Goal: Use online tool/utility: Utilize a website feature to perform a specific function

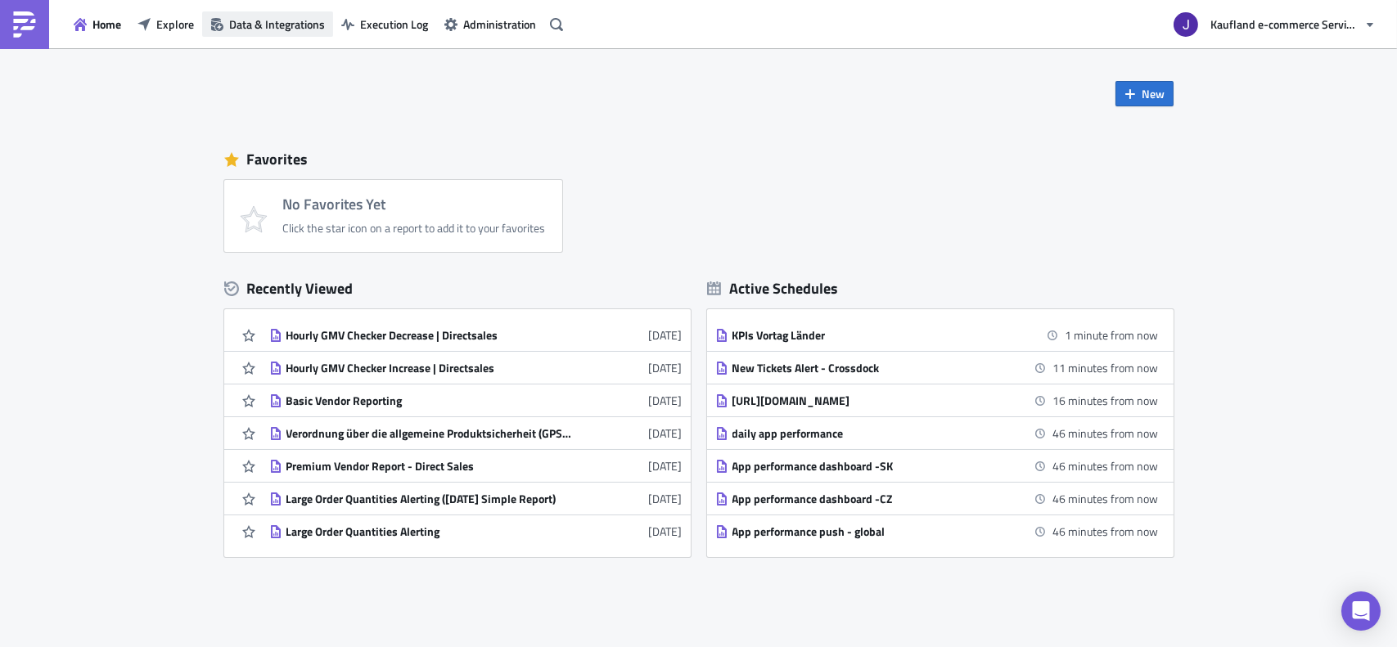
click at [301, 23] on span "Data & Integrations" at bounding box center [277, 24] width 96 height 17
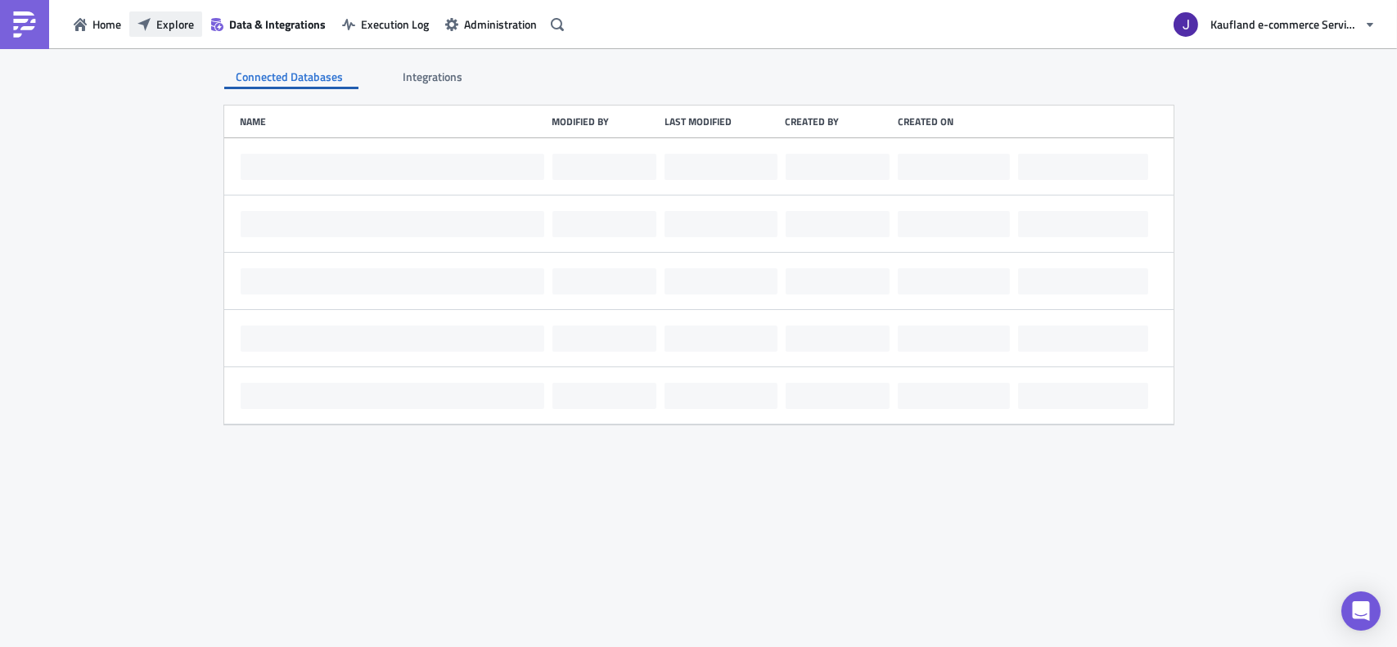
click at [156, 23] on button "Explore" at bounding box center [165, 23] width 73 height 25
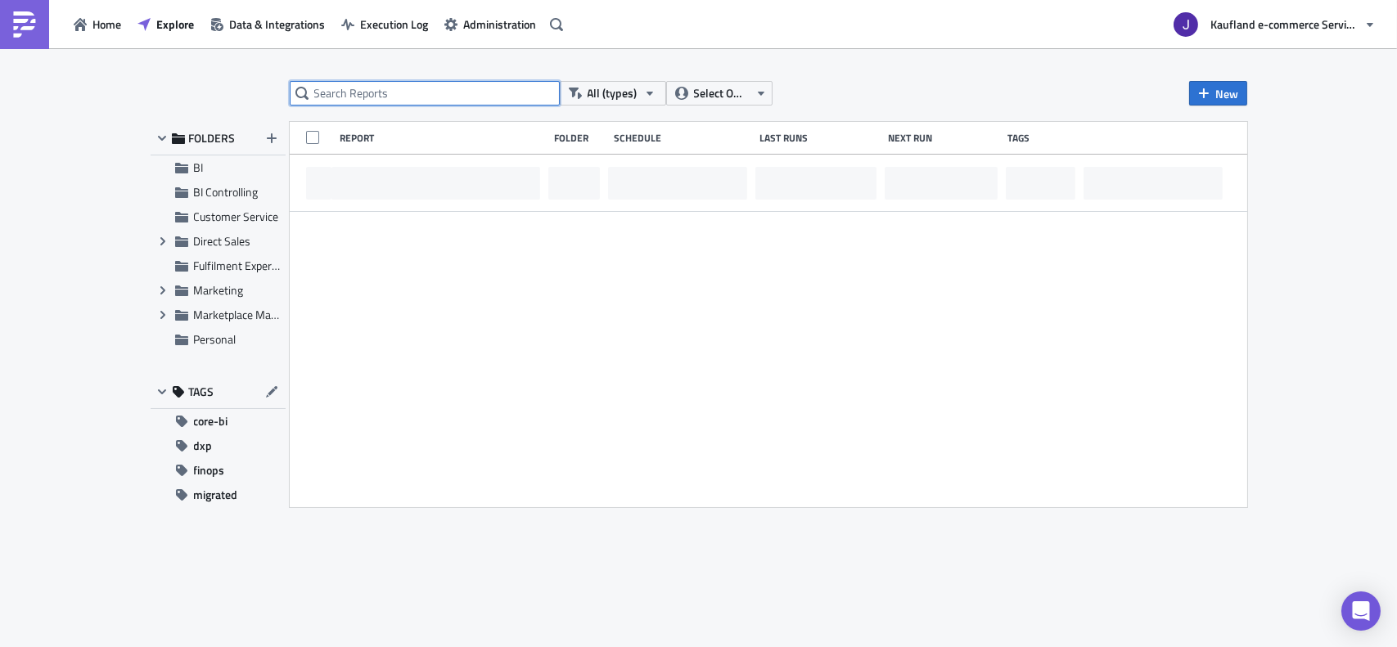
click at [347, 88] on input "text" at bounding box center [425, 93] width 270 height 25
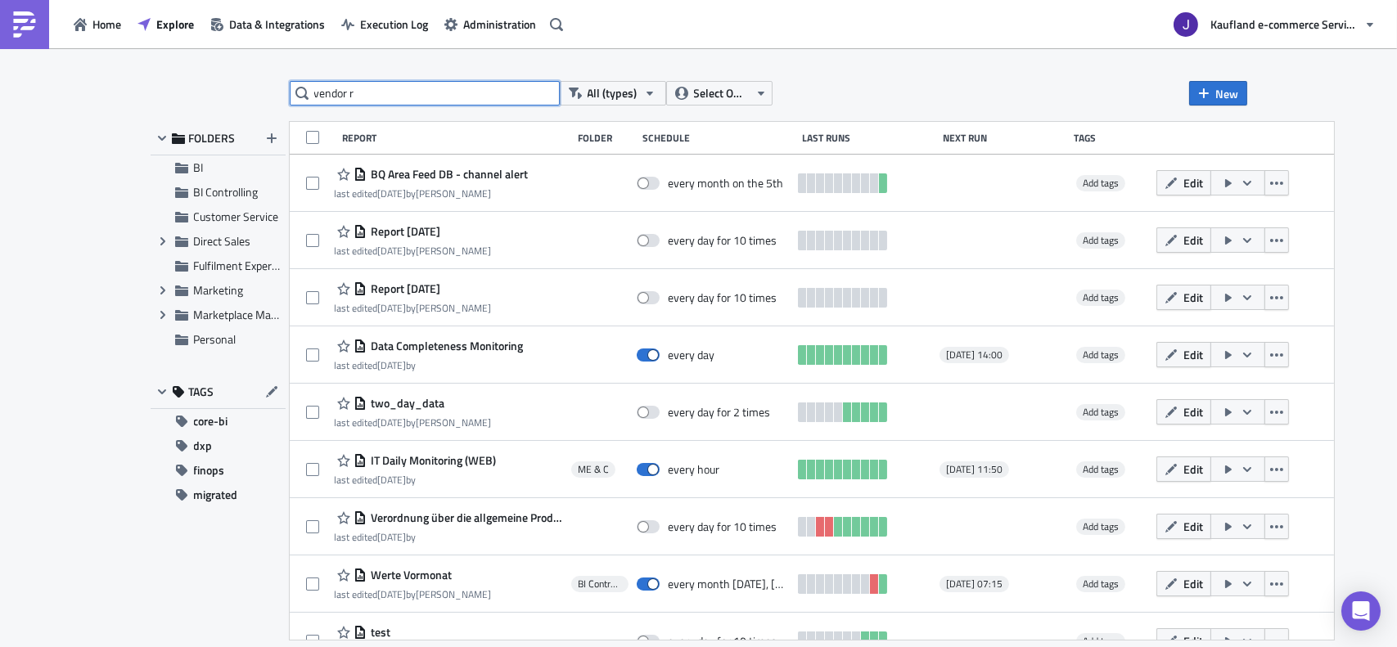
type input "vendor r"
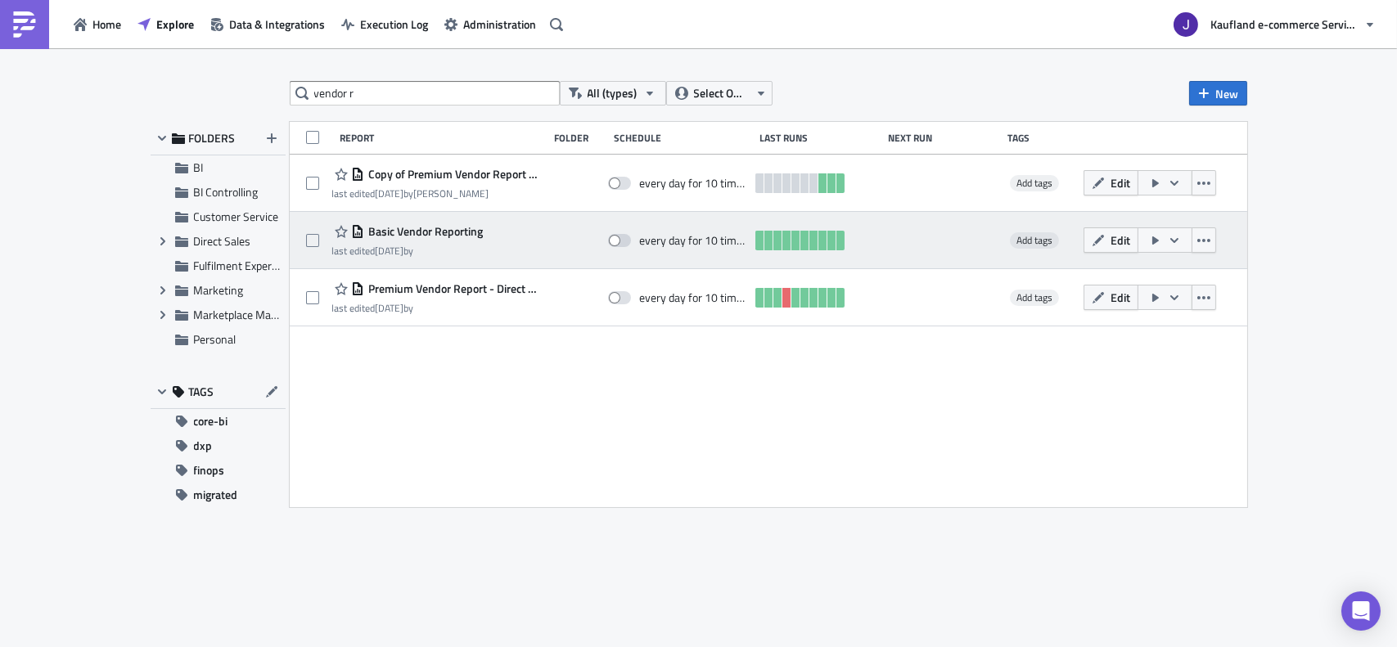
click at [1156, 241] on icon "button" at bounding box center [1155, 241] width 7 height 8
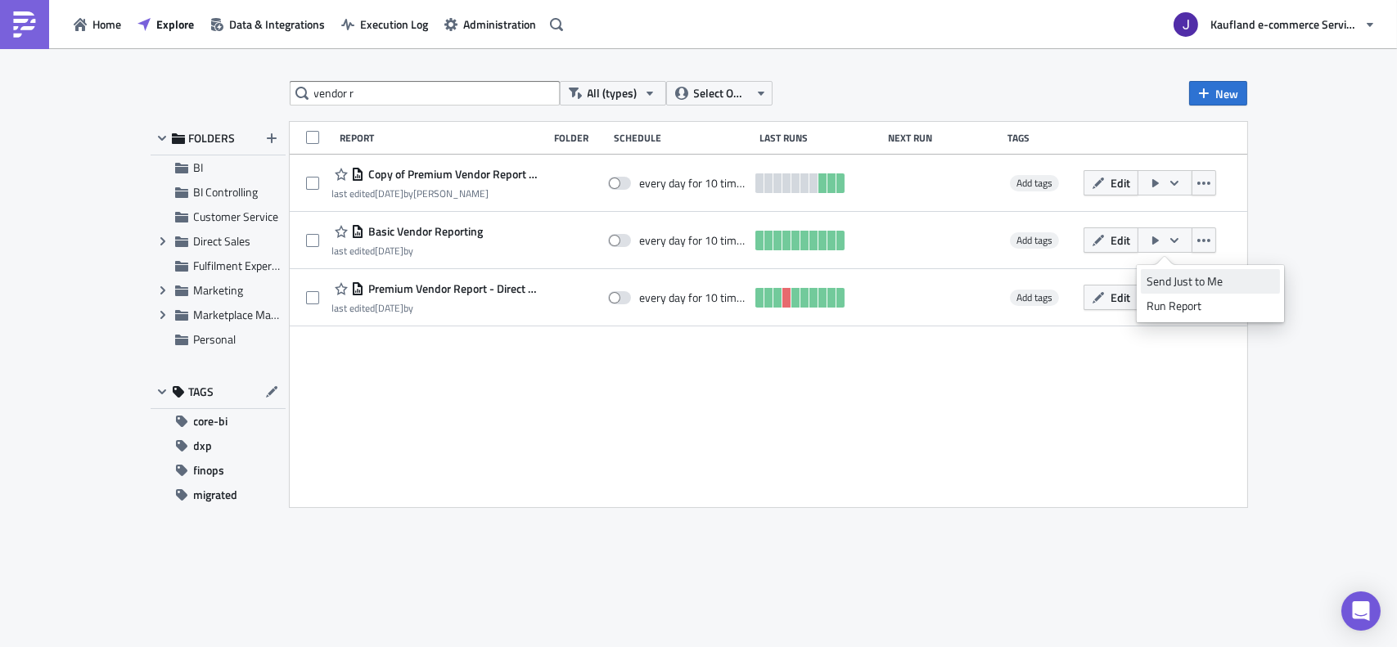
click at [1169, 277] on div "Send Just to Me" at bounding box center [1211, 281] width 128 height 16
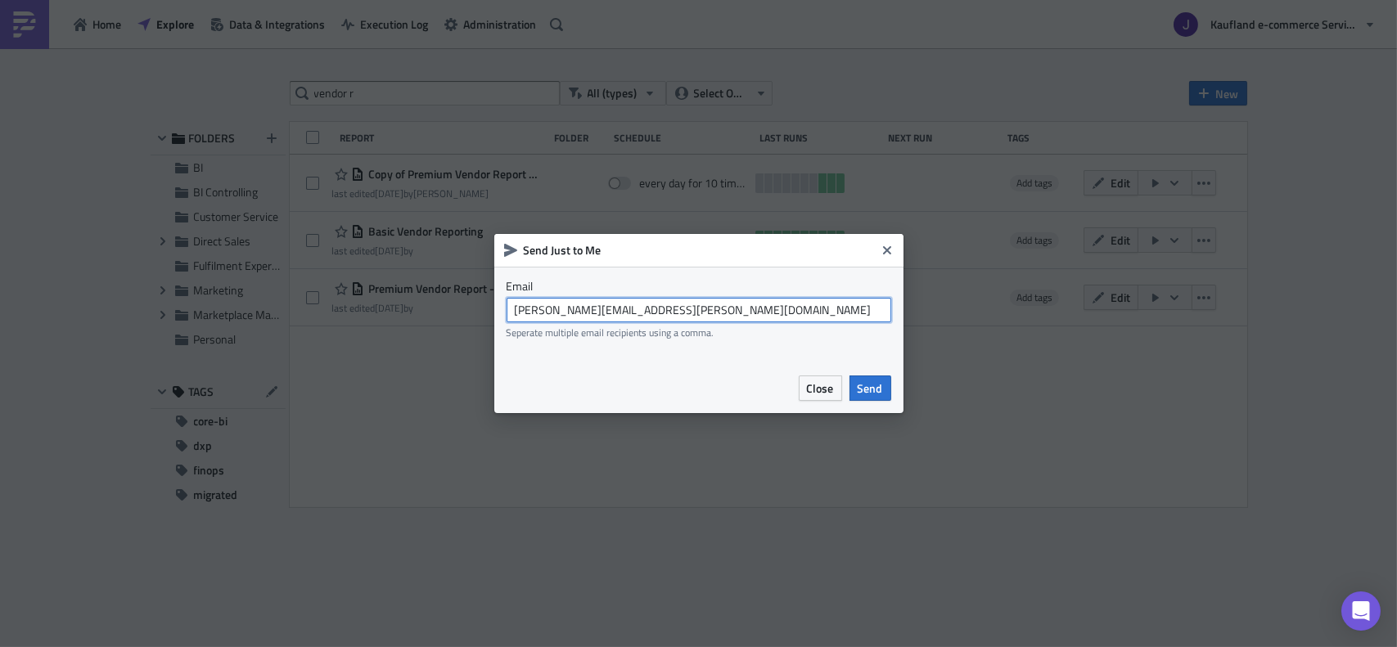
click at [580, 308] on input "[PERSON_NAME][EMAIL_ADDRESS][PERSON_NAME][DOMAIN_NAME]" at bounding box center [699, 310] width 385 height 25
click at [586, 308] on input "[PERSON_NAME][EMAIL_ADDRESS][PERSON_NAME][DOMAIN_NAME]" at bounding box center [699, 310] width 385 height 25
drag, startPoint x: 593, startPoint y: 308, endPoint x: 753, endPoint y: 310, distance: 160.4
click at [753, 310] on input "[EMAIL_ADDRESS][DOMAIN_NAME]" at bounding box center [699, 310] width 385 height 25
click at [750, 310] on input "[EMAIL_ADDRESS][DOMAIN_NAME]" at bounding box center [699, 310] width 385 height 25
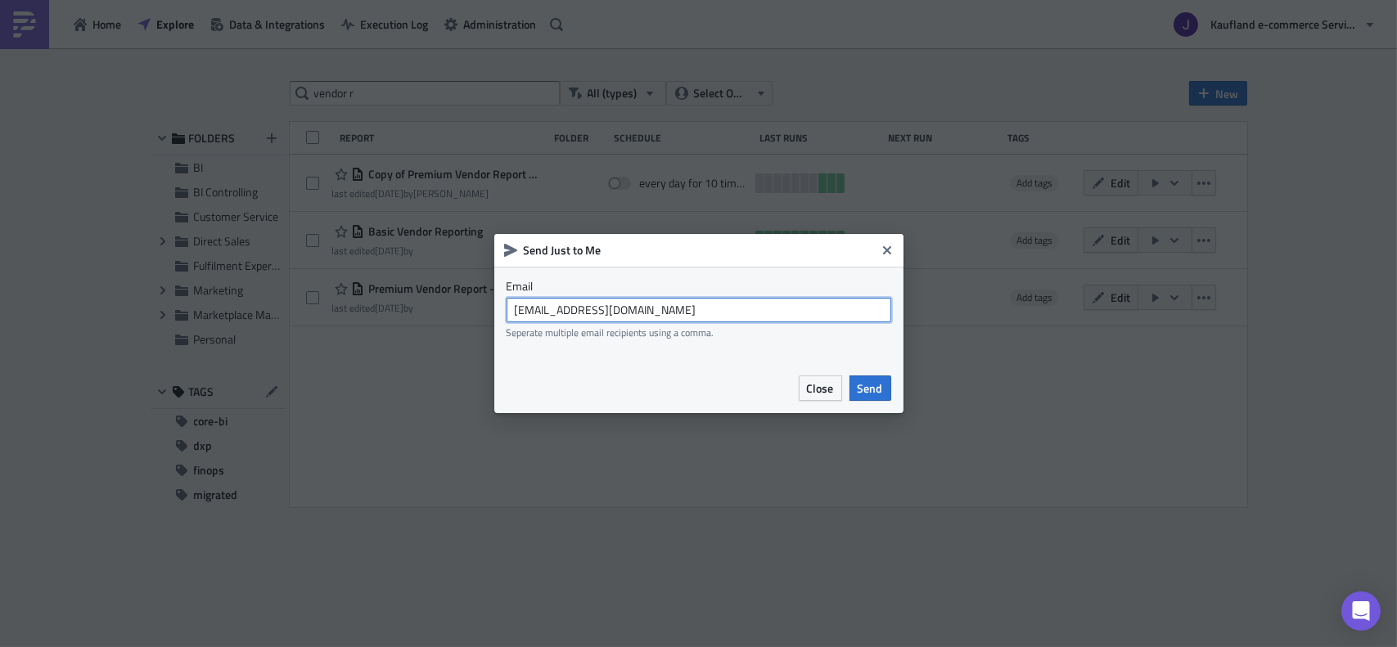
drag, startPoint x: 722, startPoint y: 313, endPoint x: 606, endPoint y: 306, distance: 116.4
click at [606, 306] on input "[EMAIL_ADDRESS][DOMAIN_NAME]" at bounding box center [699, 310] width 385 height 25
type input "[EMAIL_ADDRESS][DOMAIN_NAME]"
click at [864, 390] on span "Send" at bounding box center [870, 388] width 25 height 17
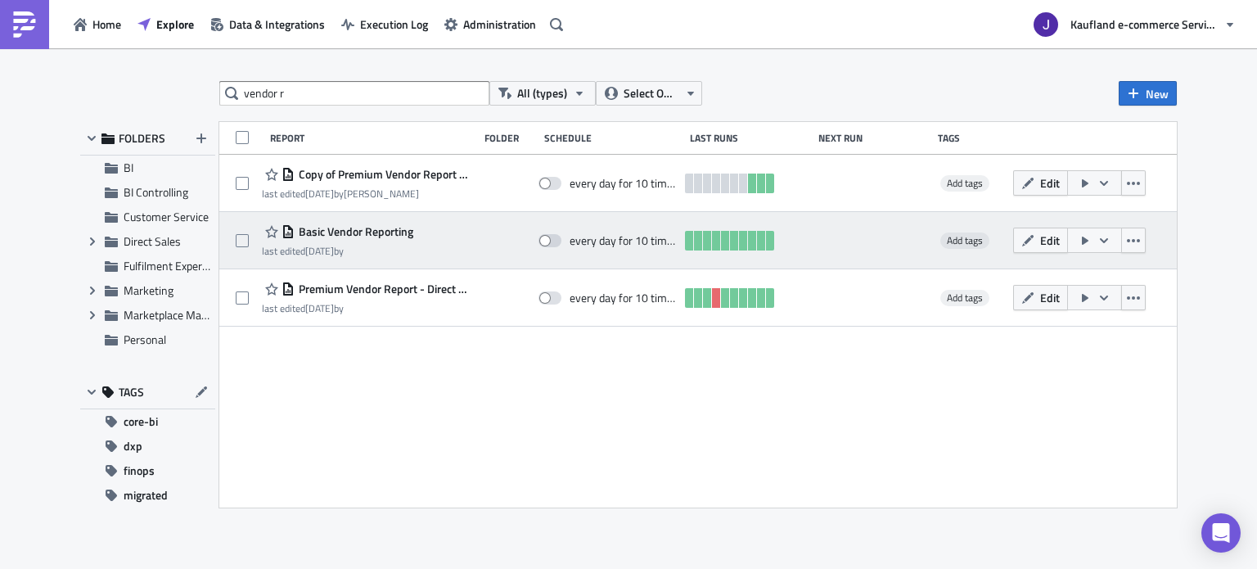
click at [1087, 240] on icon "button" at bounding box center [1085, 241] width 7 height 8
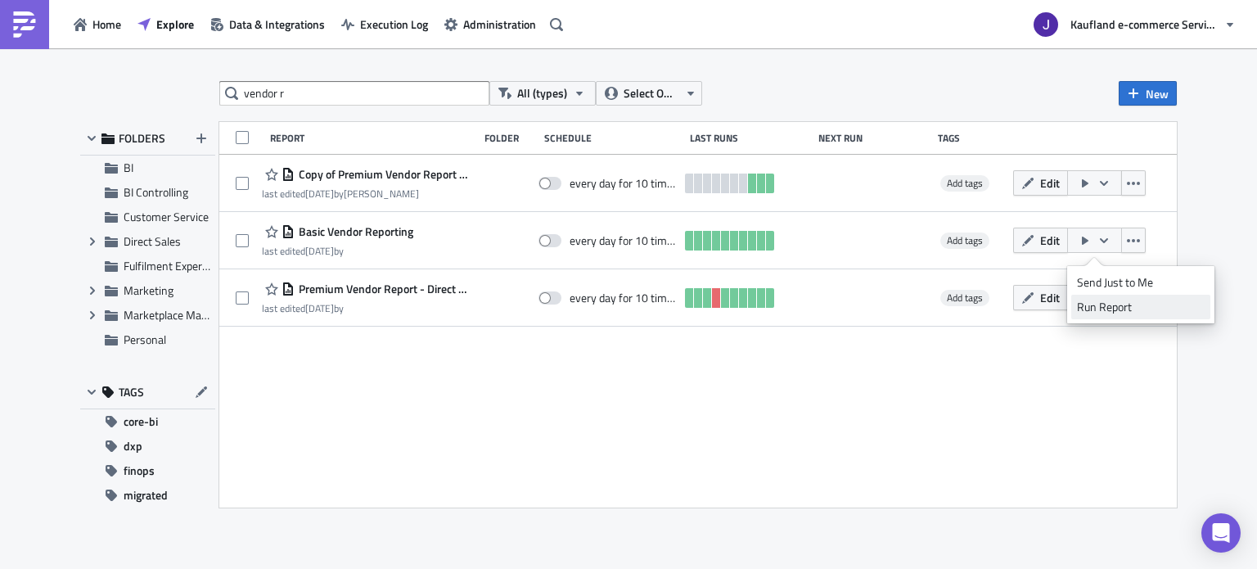
click at [1123, 304] on div "Run Report" at bounding box center [1141, 307] width 128 height 16
